Goal: Complete application form

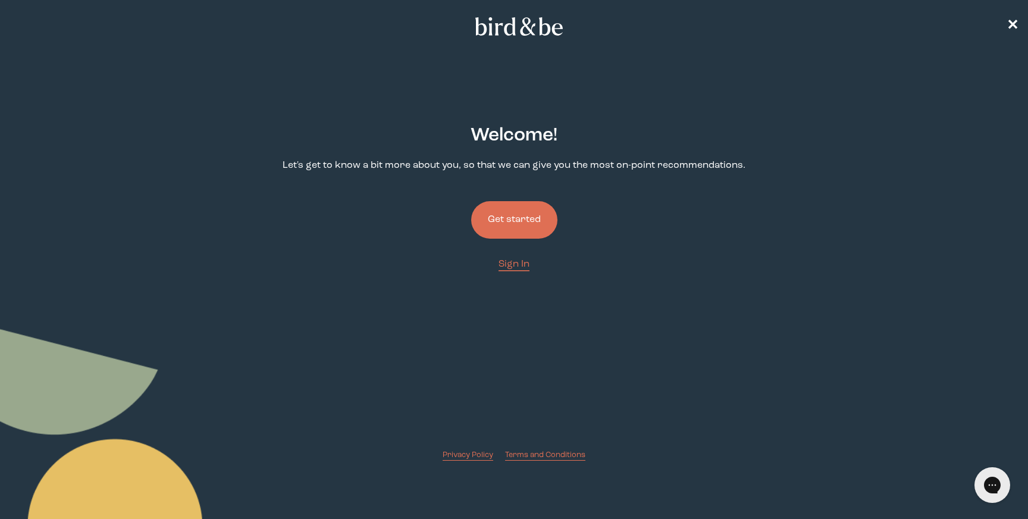
click at [513, 227] on button "Get started" at bounding box center [514, 219] width 86 height 37
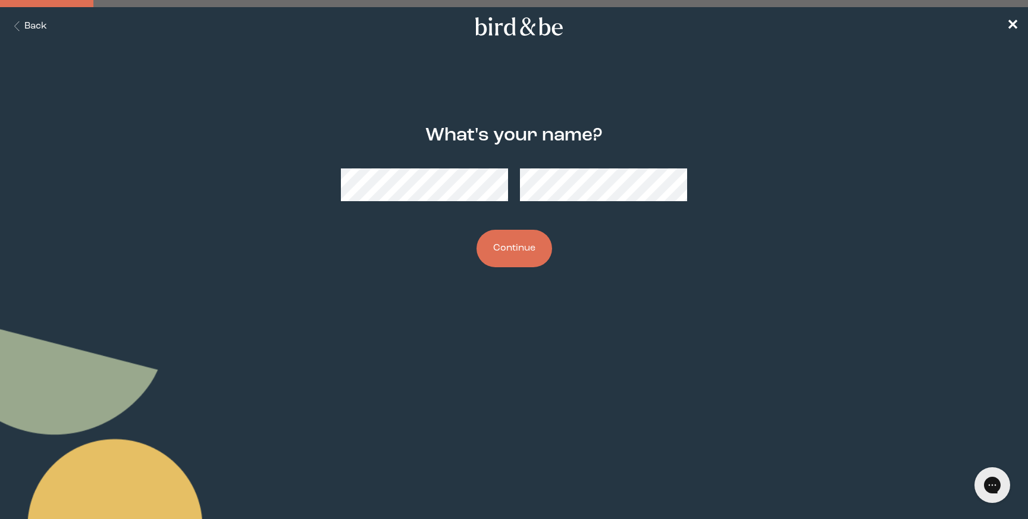
click at [530, 245] on button "Continue" at bounding box center [514, 248] width 76 height 37
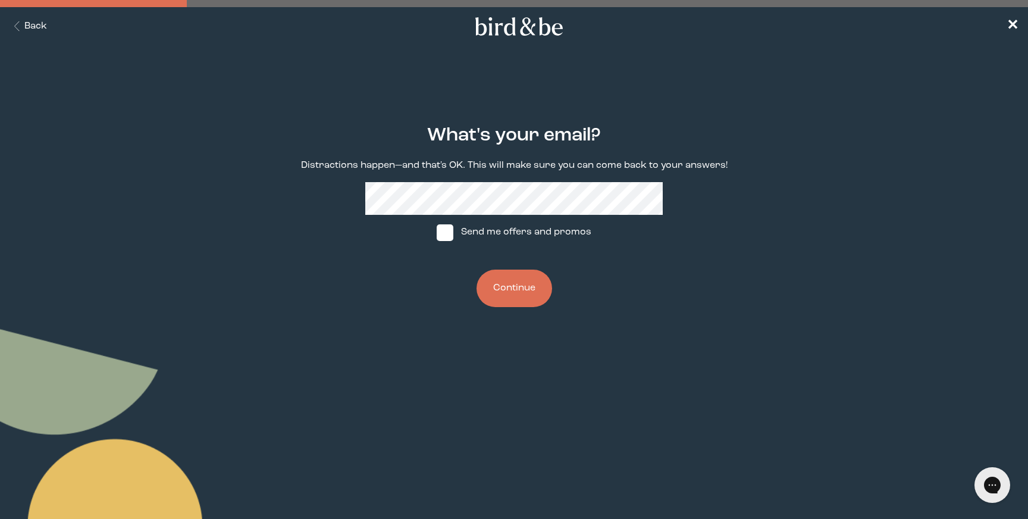
click at [333, 193] on div "What's your email? Distractions happen—and that's OK. This will make sure you c…" at bounding box center [513, 216] width 495 height 220
click at [512, 288] on button "Continue" at bounding box center [514, 287] width 76 height 37
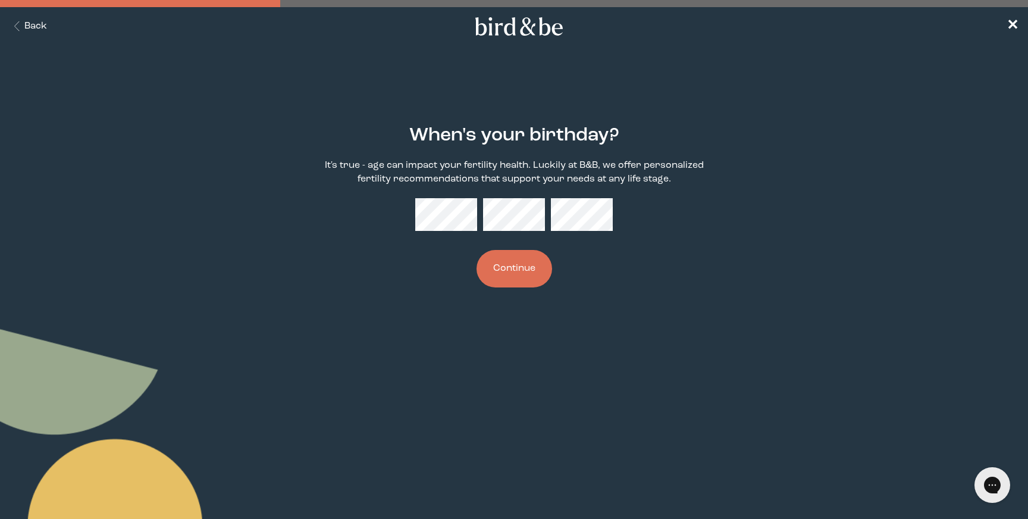
click at [531, 259] on button "Continue" at bounding box center [514, 268] width 76 height 37
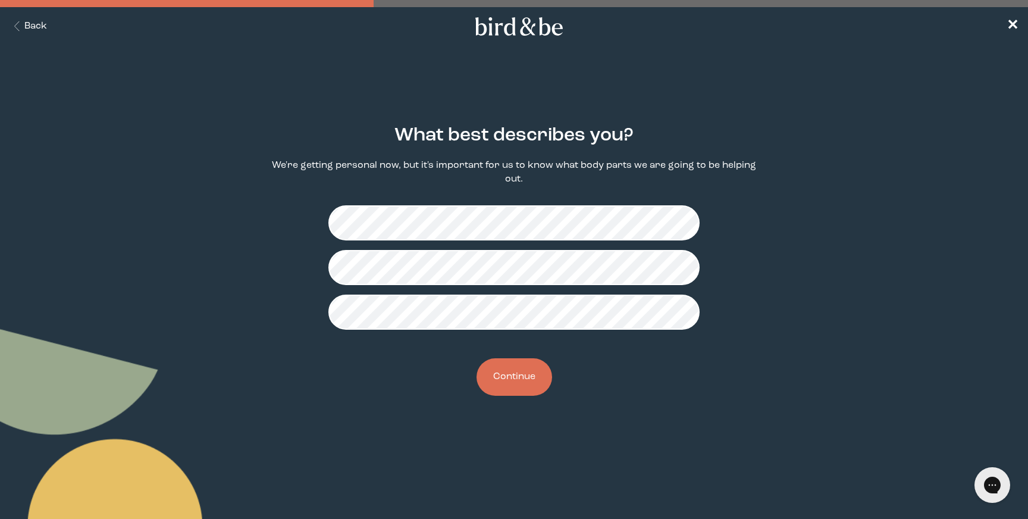
click at [504, 384] on button "Continue" at bounding box center [514, 376] width 76 height 37
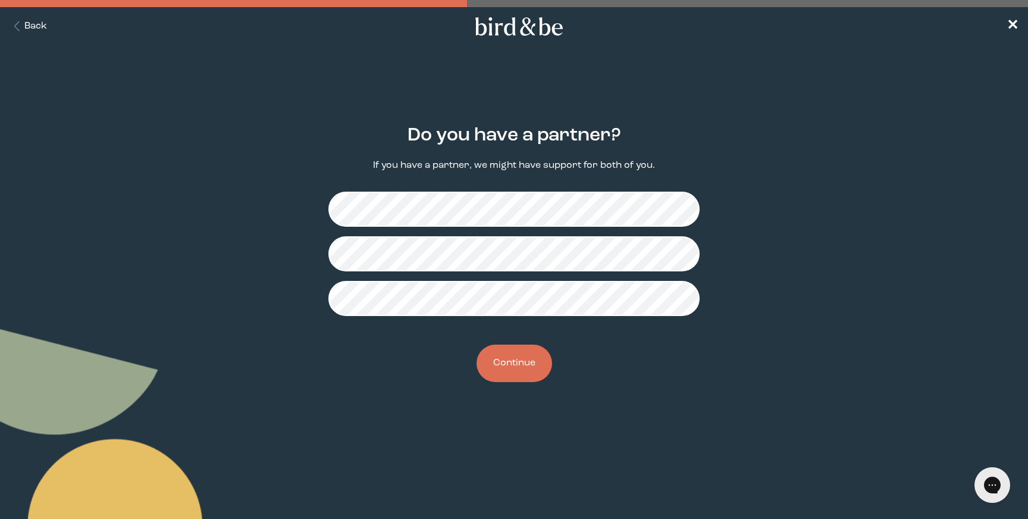
click at [514, 371] on button "Continue" at bounding box center [514, 362] width 76 height 37
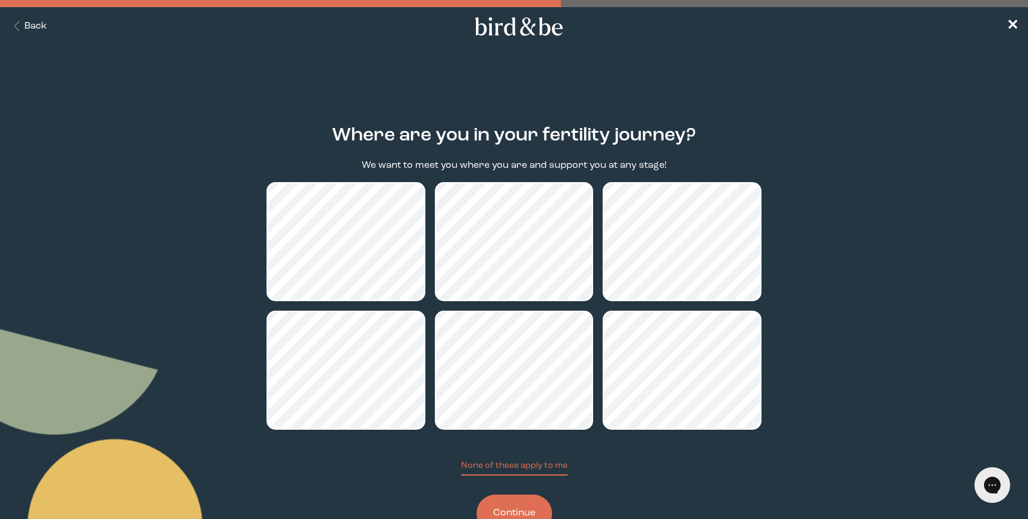
scroll to position [29, 0]
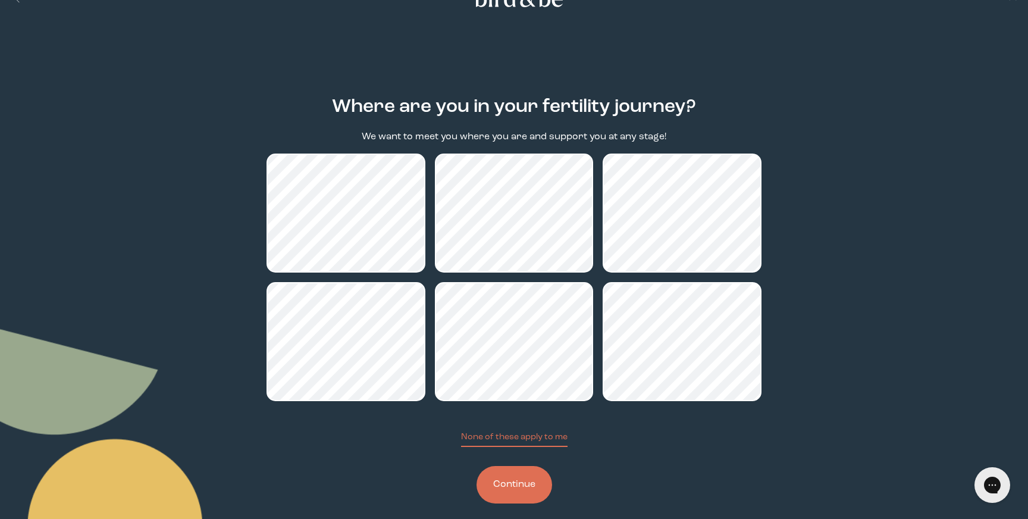
click at [524, 475] on button "Continue" at bounding box center [514, 484] width 76 height 37
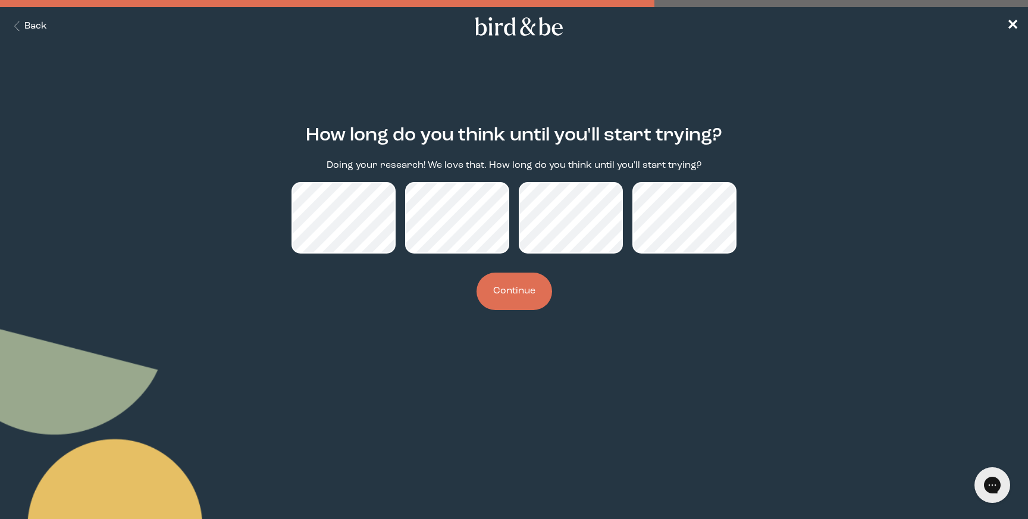
click at [519, 286] on button "Continue" at bounding box center [514, 290] width 76 height 37
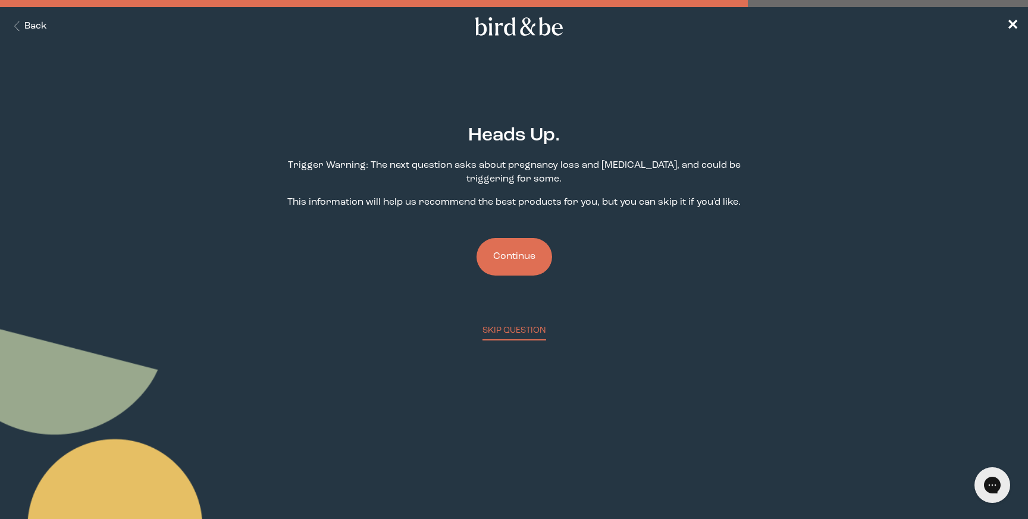
click at [508, 259] on button "Continue" at bounding box center [514, 256] width 76 height 37
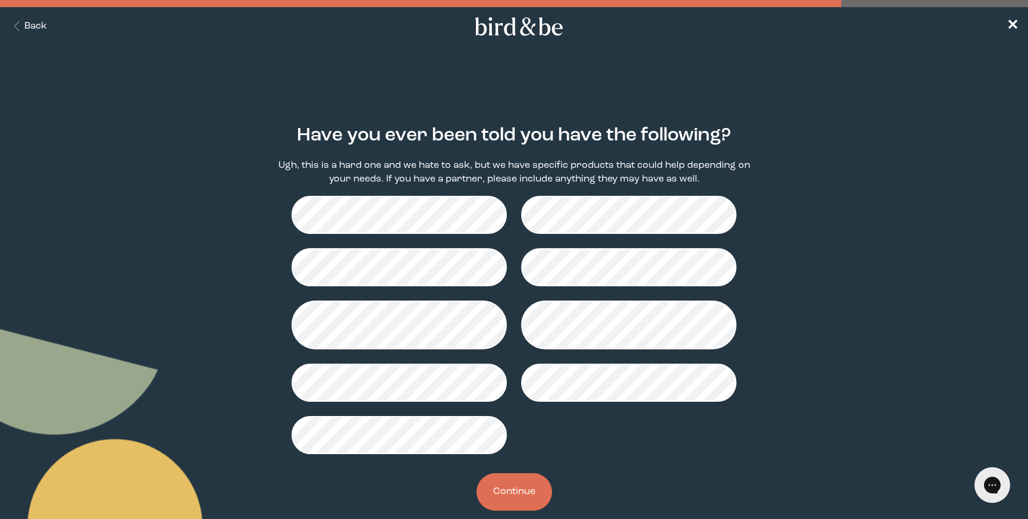
click at [511, 498] on button "Continue" at bounding box center [514, 491] width 76 height 37
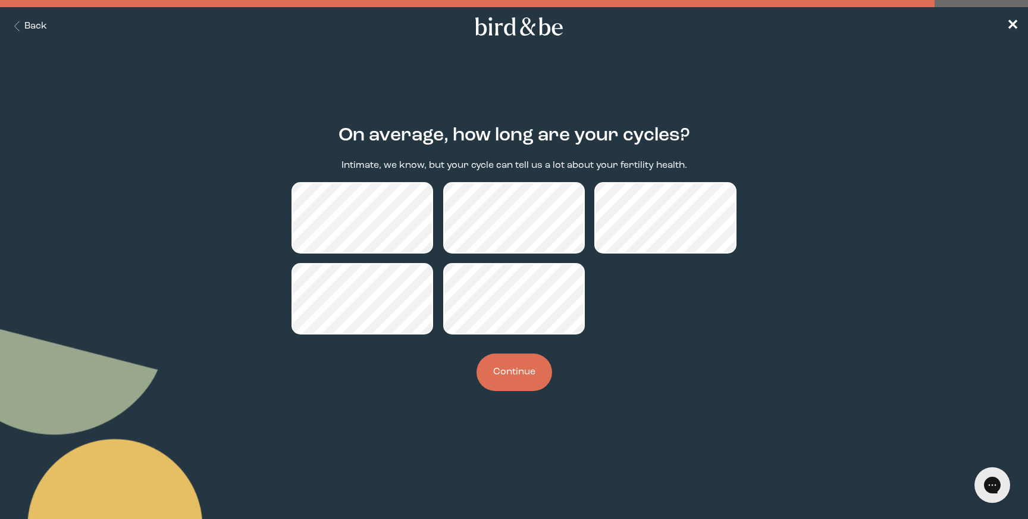
click at [522, 373] on button "Continue" at bounding box center [514, 371] width 76 height 37
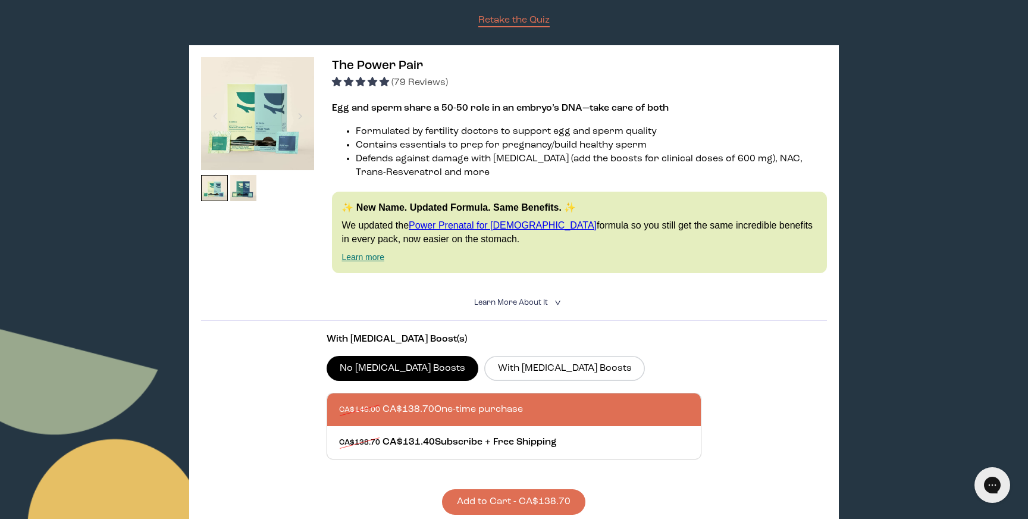
scroll to position [196, 0]
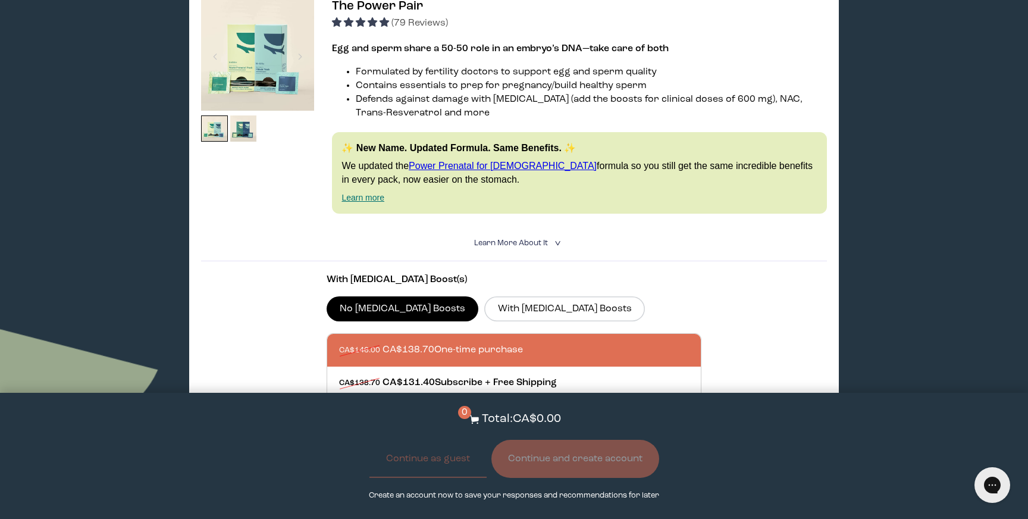
click at [826, 301] on div "The Power Pair (79 Reviews) Egg and sperm share a 50-50 role in an embryo’s DNA…" at bounding box center [513, 227] width 649 height 482
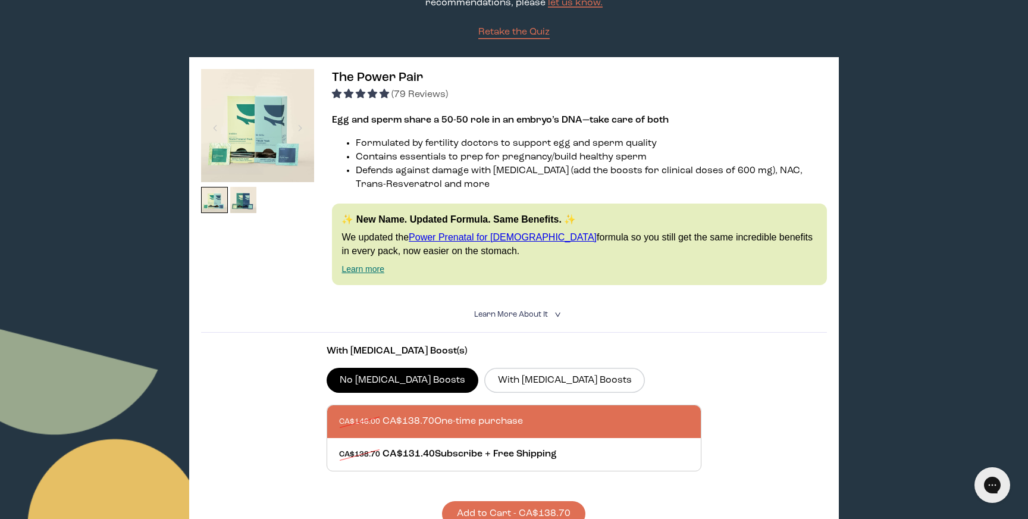
scroll to position [0, 0]
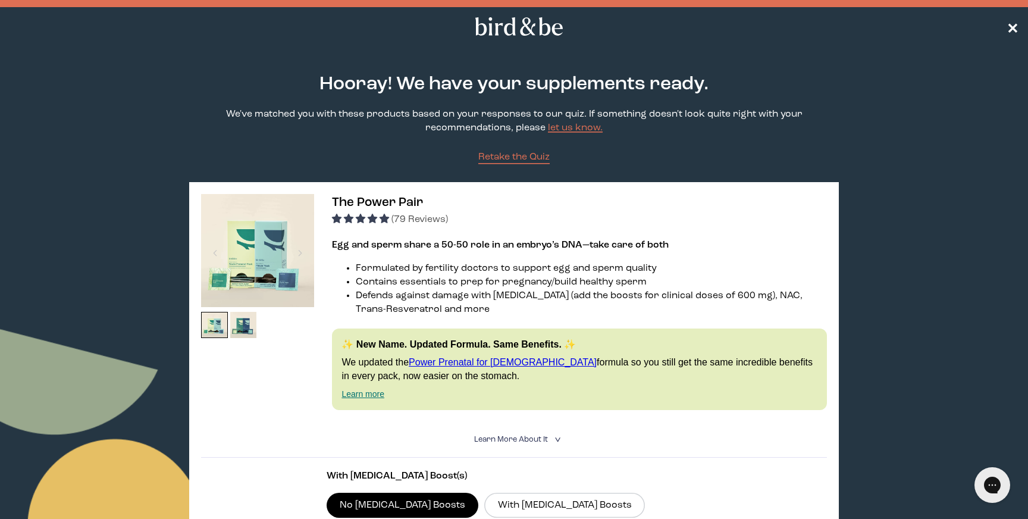
click at [1011, 30] on span "✕" at bounding box center [1012, 27] width 12 height 14
